Goal: Information Seeking & Learning: Check status

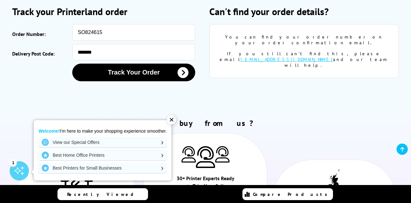
scroll to position [80, 0]
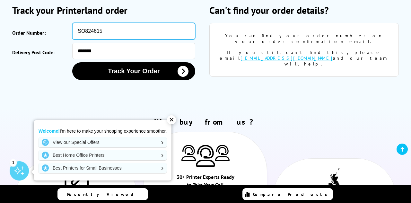
click at [105, 31] on input "SO824615" at bounding box center [133, 31] width 123 height 17
drag, startPoint x: 105, startPoint y: 31, endPoint x: 69, endPoint y: 31, distance: 35.7
click at [69, 31] on div "Order Number: SO824615" at bounding box center [107, 31] width 190 height 17
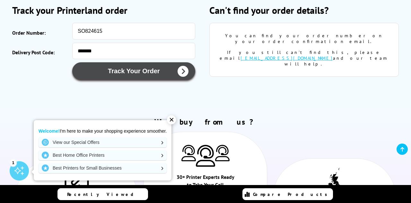
click at [184, 71] on icon "submit" at bounding box center [183, 71] width 11 height 11
